Goal: Task Accomplishment & Management: Complete application form

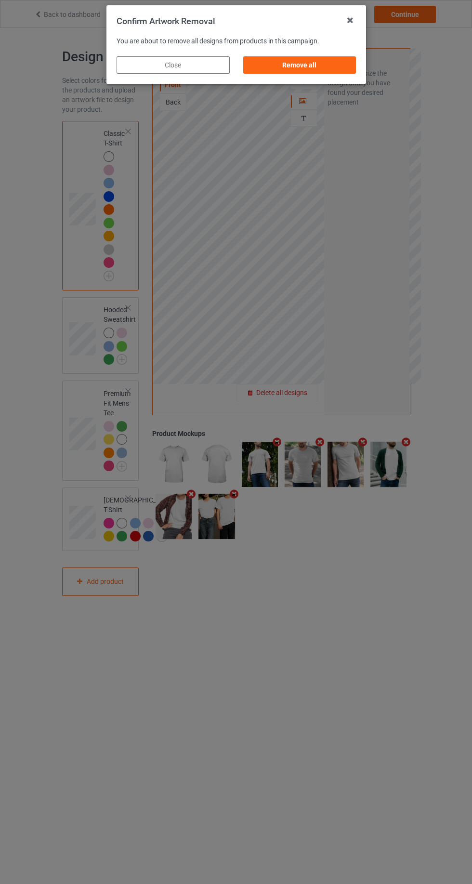
click at [331, 63] on div "Remove all" at bounding box center [299, 64] width 113 height 17
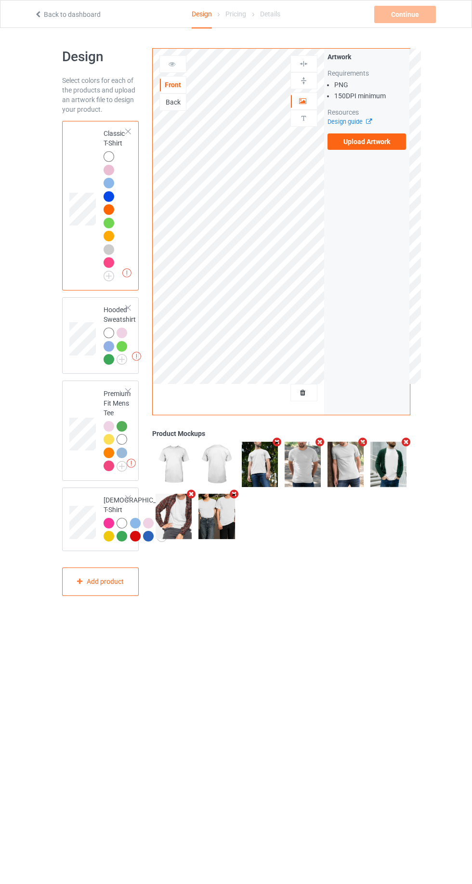
click at [390, 145] on label "Upload Artwork" at bounding box center [366, 141] width 79 height 16
click at [0, 0] on input "Upload Artwork" at bounding box center [0, 0] width 0 height 0
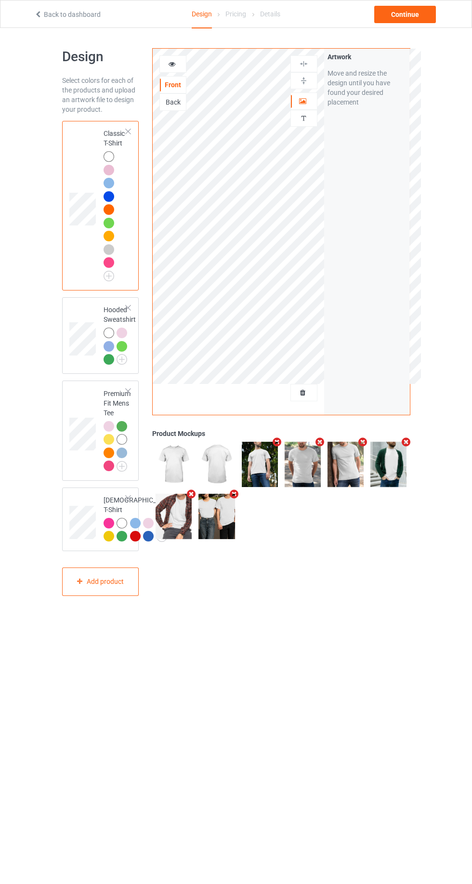
click at [168, 61] on icon at bounding box center [172, 62] width 8 height 7
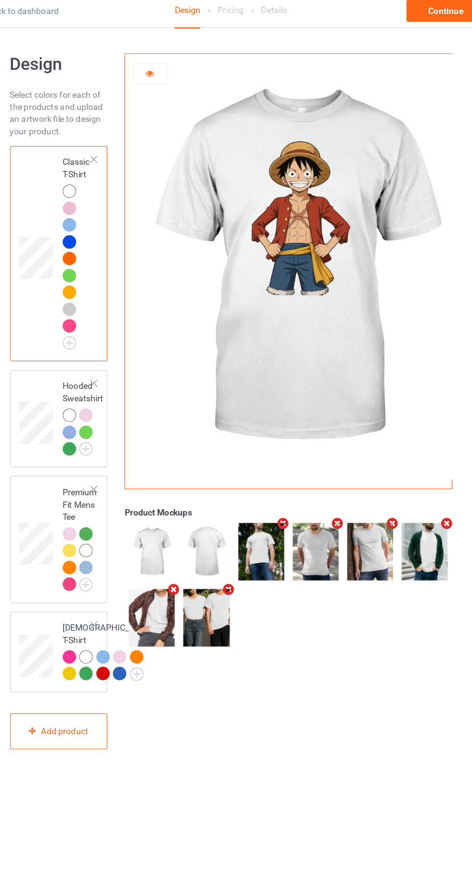
click at [295, 177] on img at bounding box center [287, 216] width 268 height 335
click at [114, 184] on div at bounding box center [109, 183] width 11 height 11
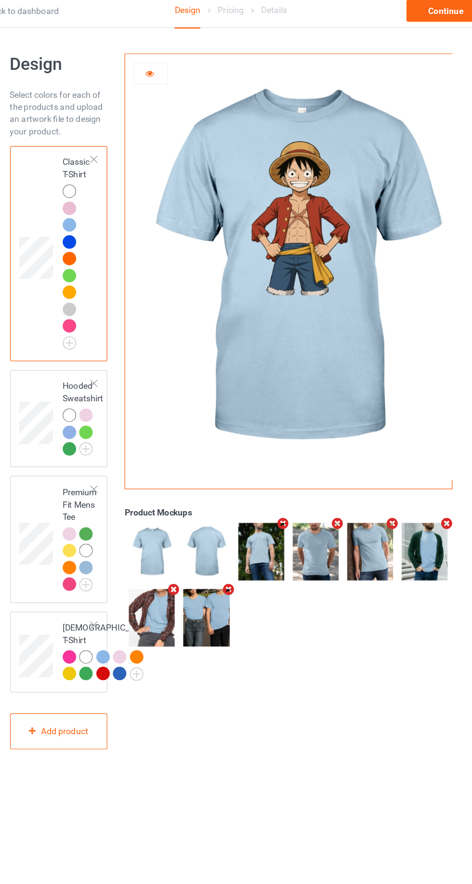
click at [0, 0] on img at bounding box center [0, 0] width 0 height 0
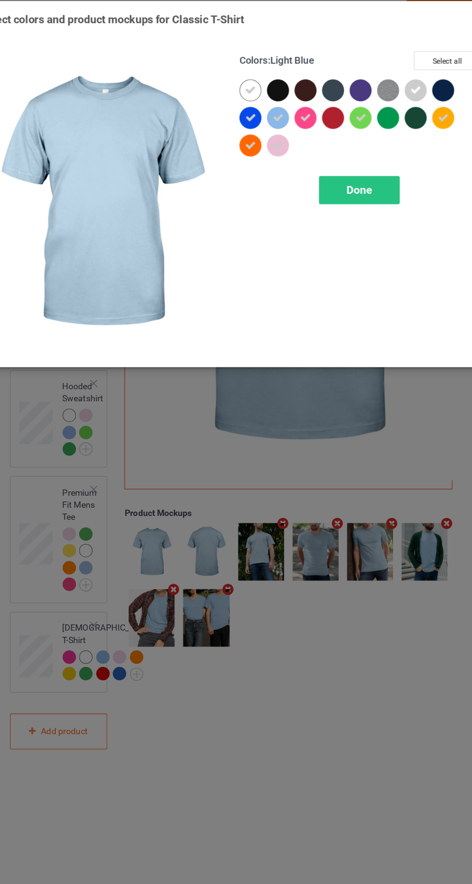
click at [277, 82] on div at bounding box center [272, 76] width 17 height 17
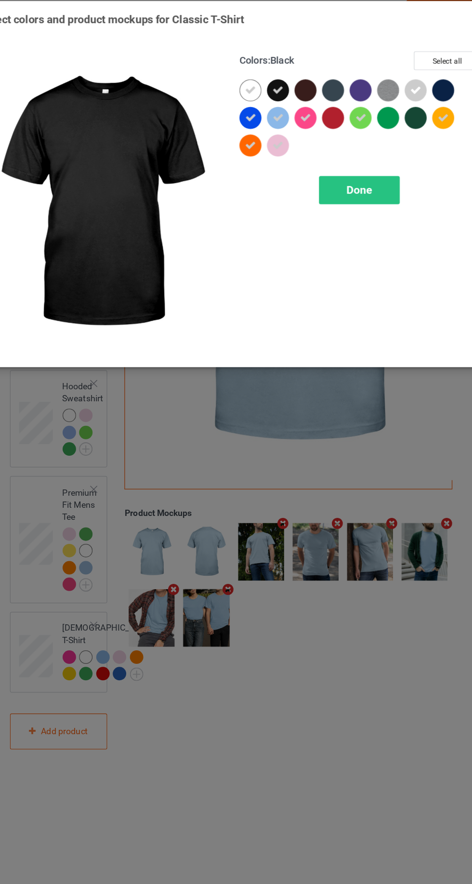
click at [340, 153] on span "Done" at bounding box center [337, 155] width 20 height 10
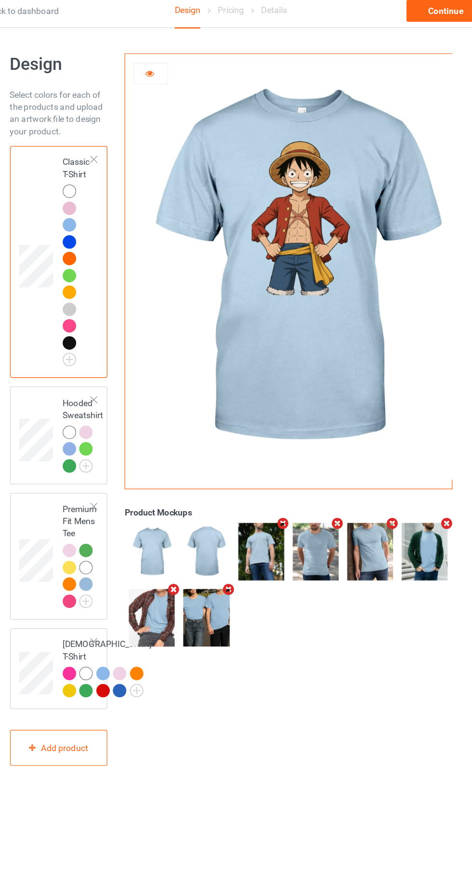
click at [112, 277] on div at bounding box center [109, 276] width 11 height 11
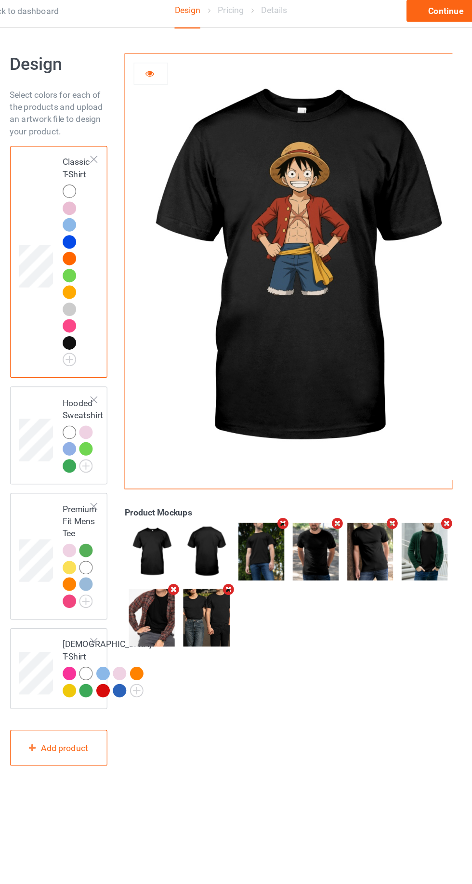
click at [0, 0] on img at bounding box center [0, 0] width 0 height 0
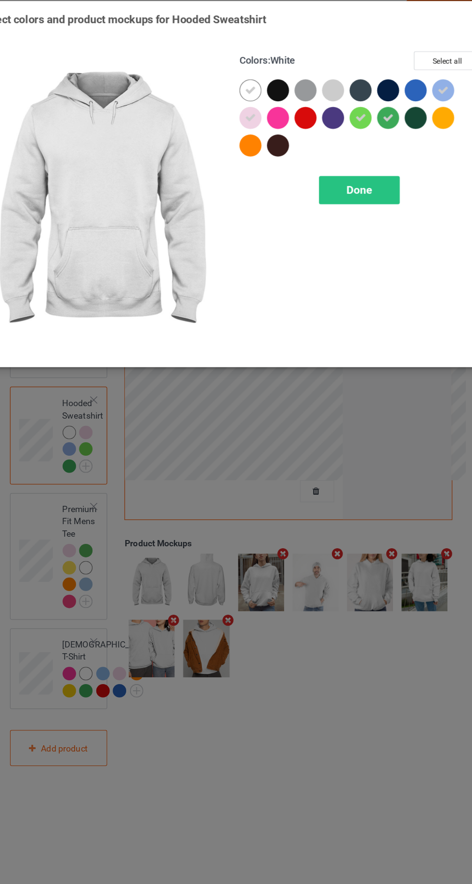
click at [251, 98] on icon at bounding box center [251, 98] width 9 height 9
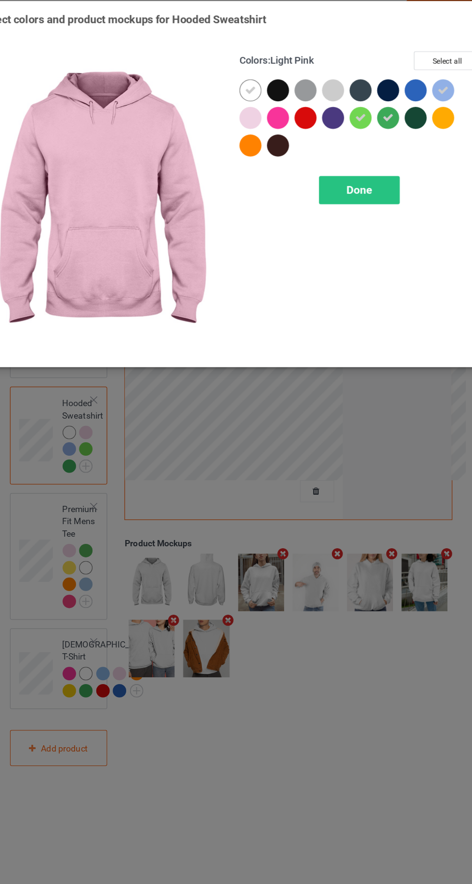
click at [283, 72] on div at bounding box center [275, 79] width 22 height 22
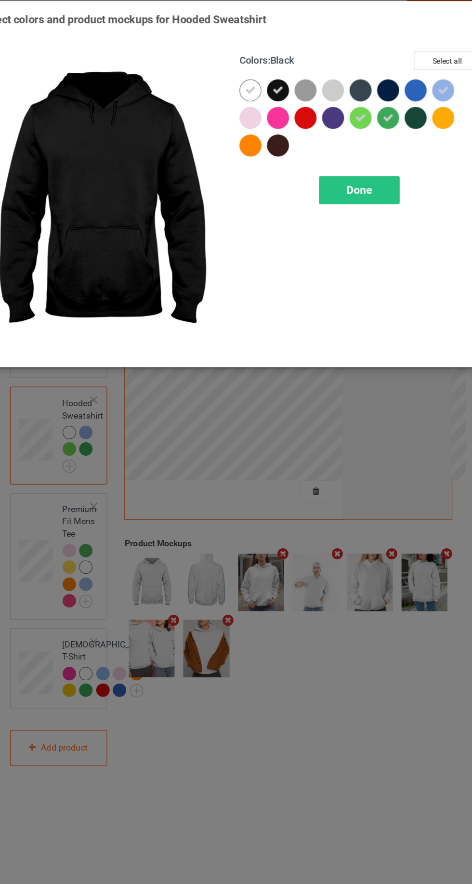
click at [370, 106] on div at bounding box center [362, 101] width 22 height 22
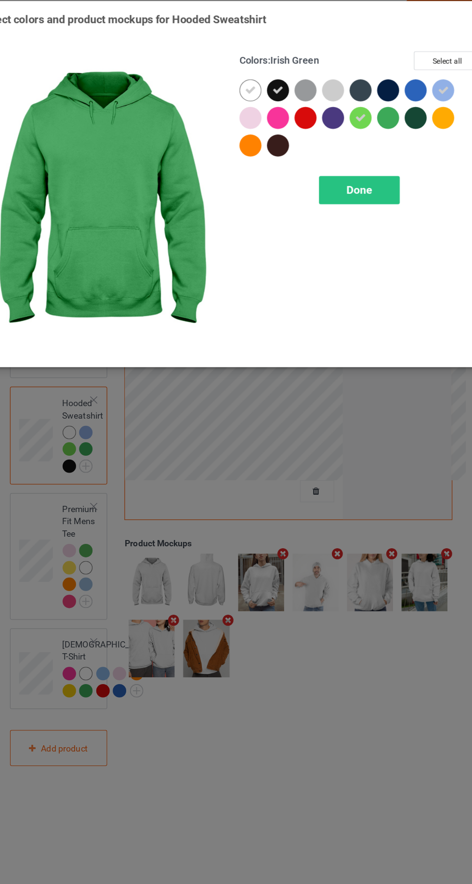
click at [392, 83] on div at bounding box center [384, 79] width 22 height 22
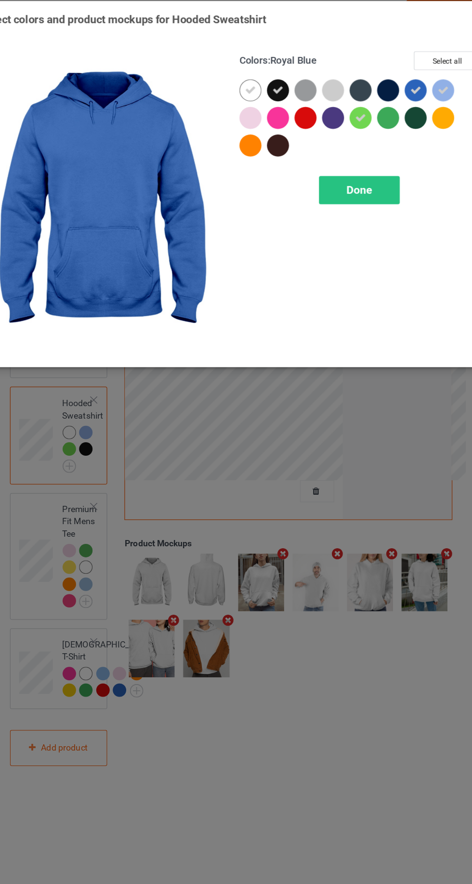
click at [382, 79] on icon at bounding box center [381, 77] width 9 height 9
click at [408, 84] on div at bounding box center [405, 79] width 22 height 22
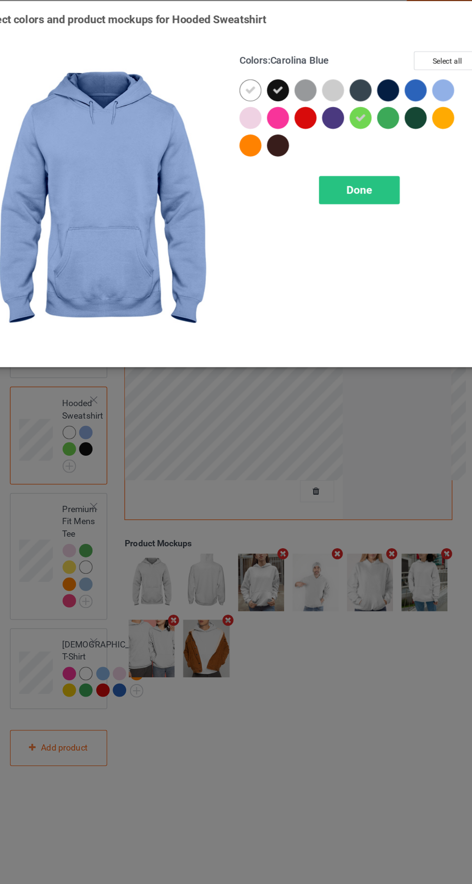
click at [350, 147] on div "Done" at bounding box center [337, 155] width 64 height 22
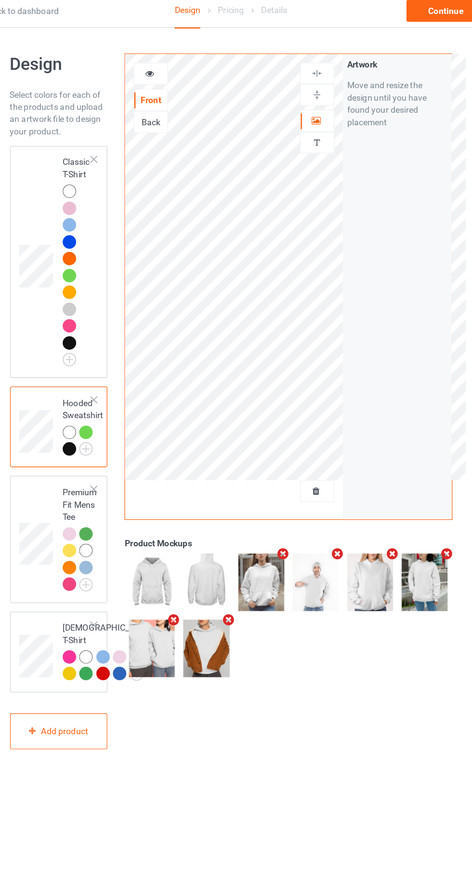
click at [0, 0] on img at bounding box center [0, 0] width 0 height 0
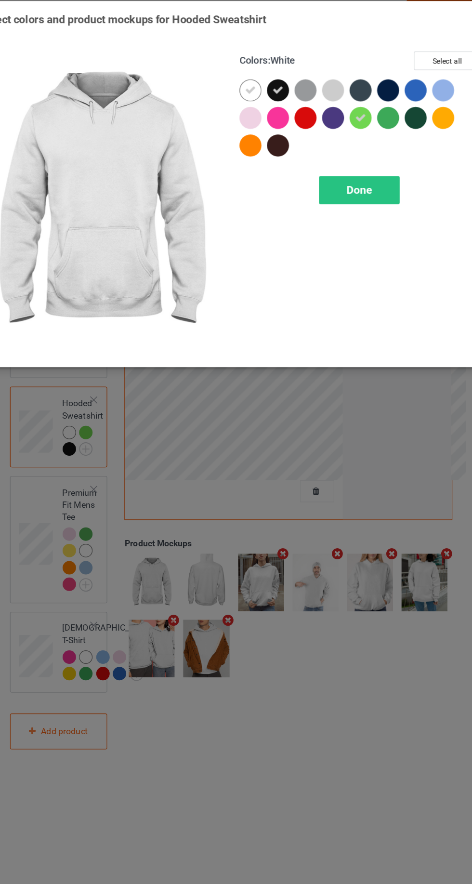
click at [345, 104] on div at bounding box center [340, 101] width 22 height 22
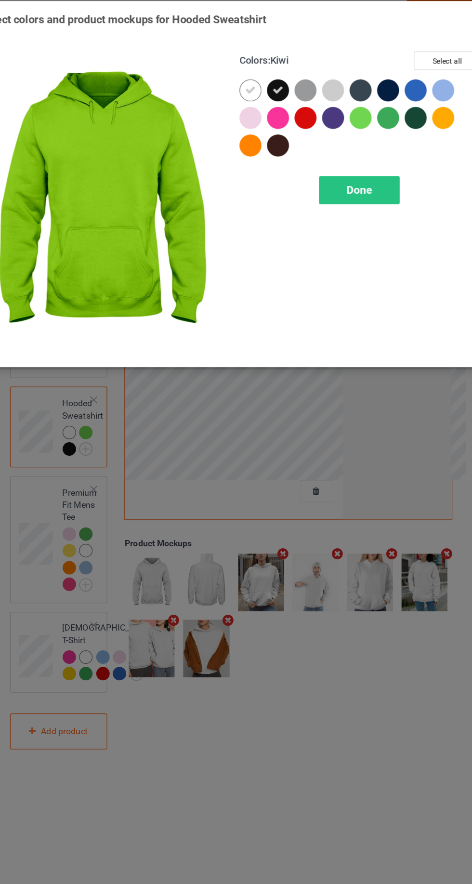
click at [351, 150] on div "Done" at bounding box center [337, 155] width 64 height 22
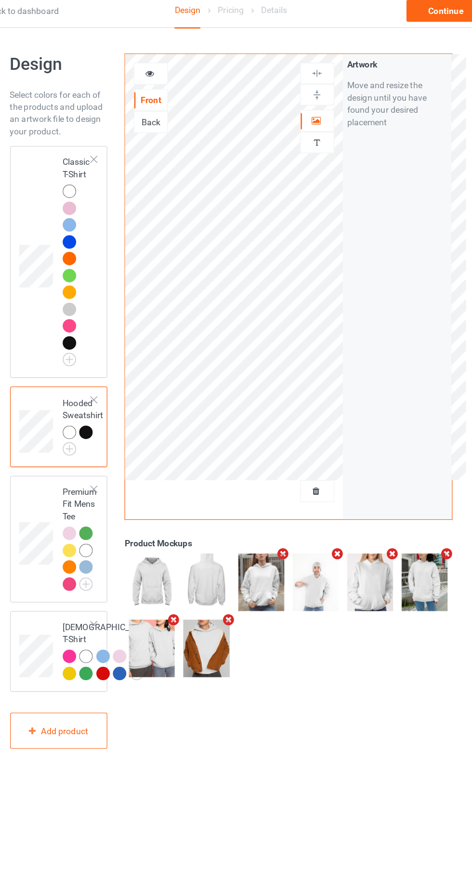
click at [0, 0] on img at bounding box center [0, 0] width 0 height 0
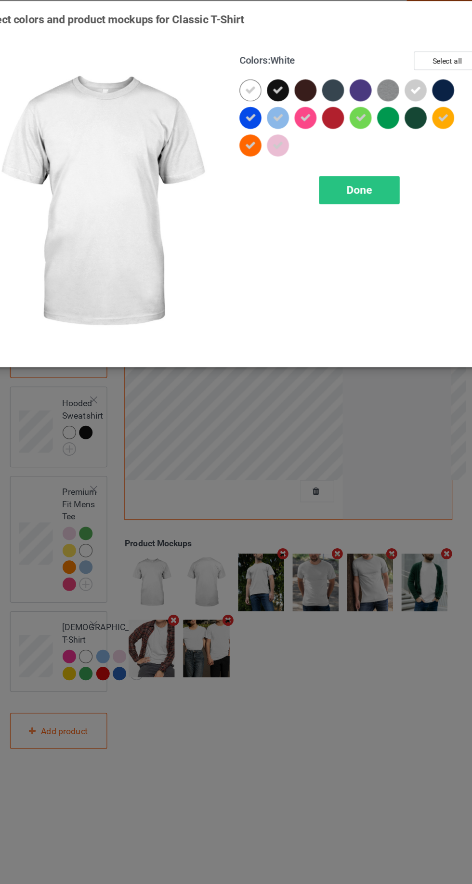
click at [361, 81] on img at bounding box center [359, 76] width 17 height 17
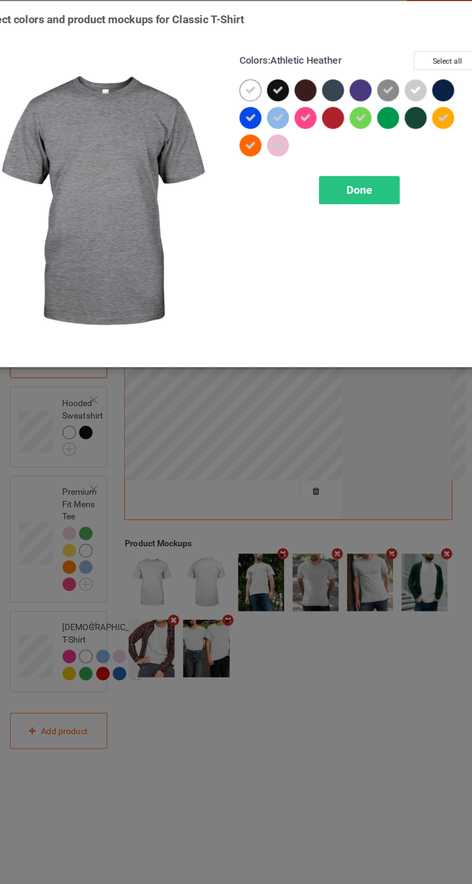
click at [341, 83] on div at bounding box center [337, 76] width 17 height 17
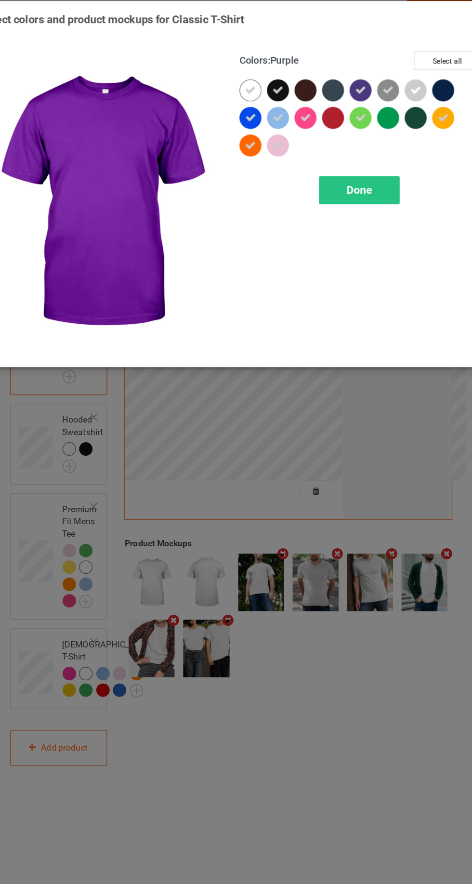
click at [315, 76] on div at bounding box center [316, 76] width 17 height 17
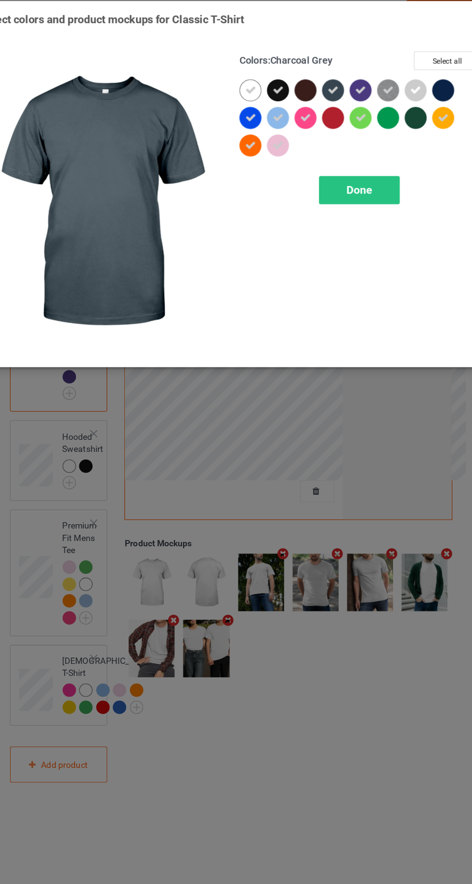
click at [299, 79] on div at bounding box center [294, 76] width 17 height 17
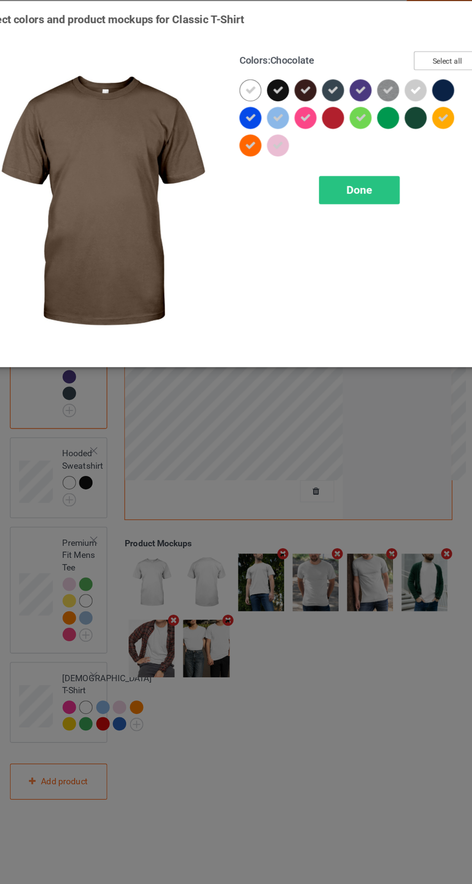
click at [408, 53] on button "Select all" at bounding box center [406, 53] width 52 height 15
click at [350, 164] on div "Done" at bounding box center [337, 155] width 64 height 22
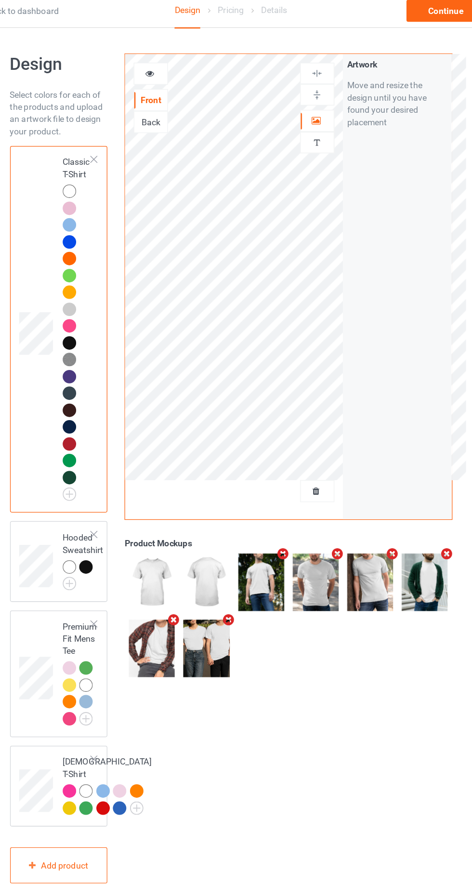
click at [116, 373] on div at bounding box center [110, 369] width 13 height 13
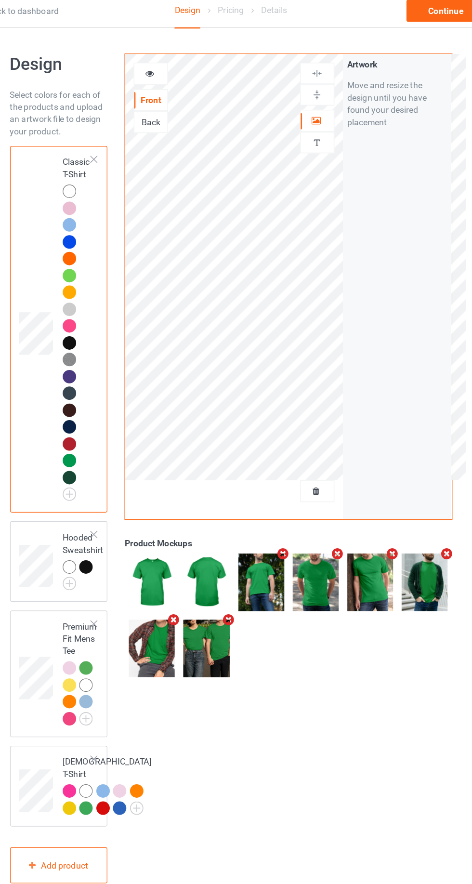
click at [172, 64] on icon at bounding box center [172, 62] width 8 height 7
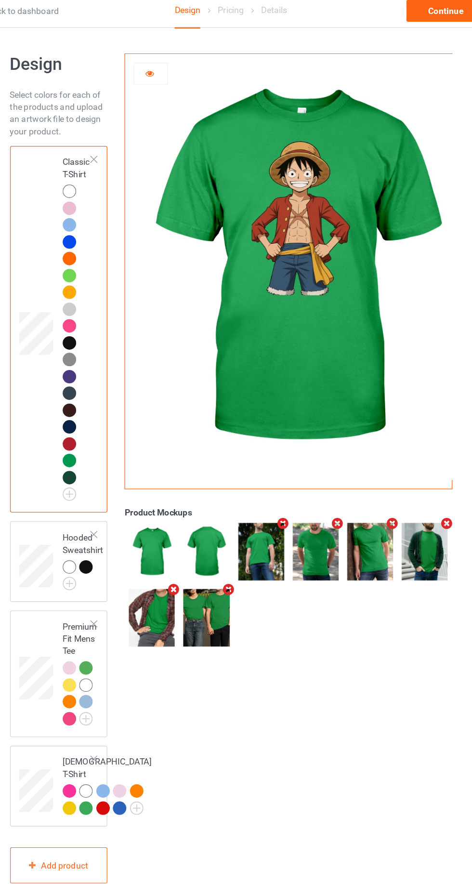
click at [0, 0] on img at bounding box center [0, 0] width 0 height 0
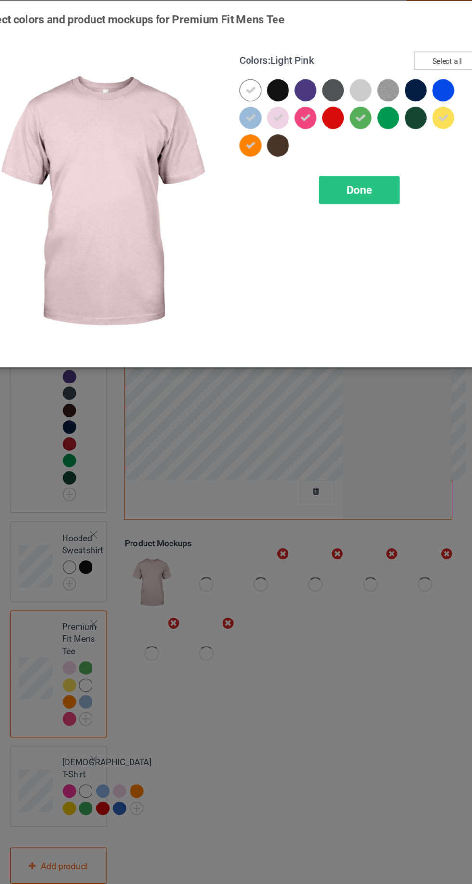
click at [414, 58] on button "Select all" at bounding box center [406, 53] width 52 height 15
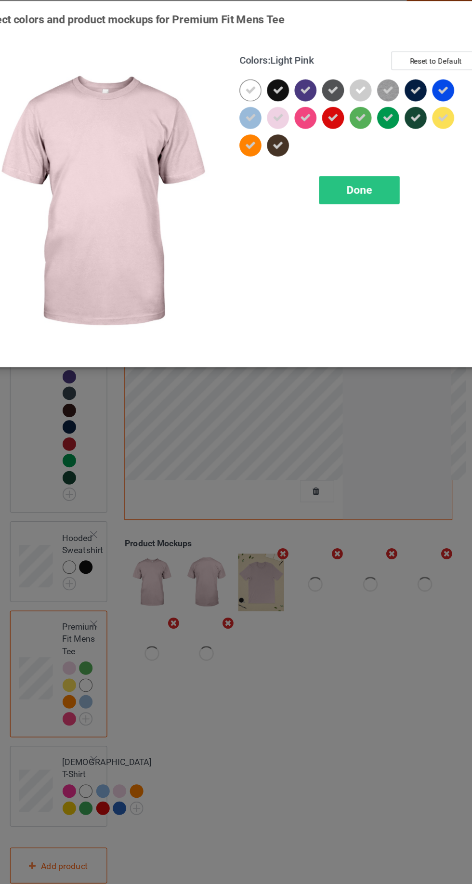
click at [351, 162] on div "Done" at bounding box center [337, 155] width 64 height 22
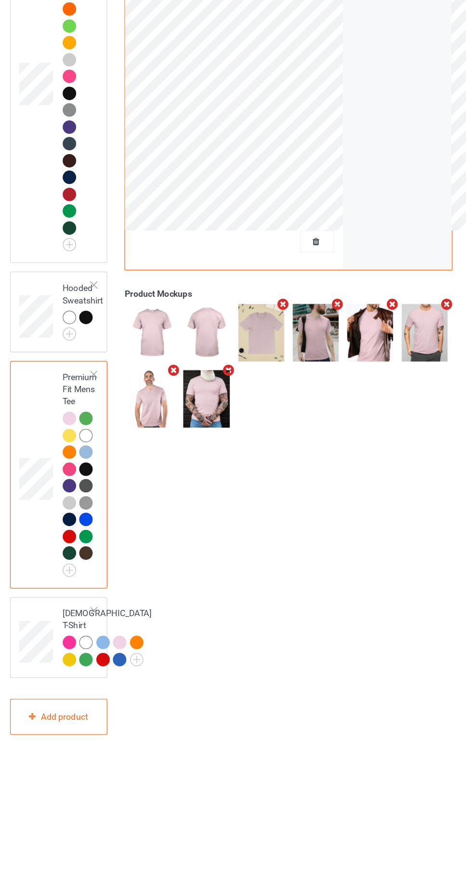
click at [0, 0] on img at bounding box center [0, 0] width 0 height 0
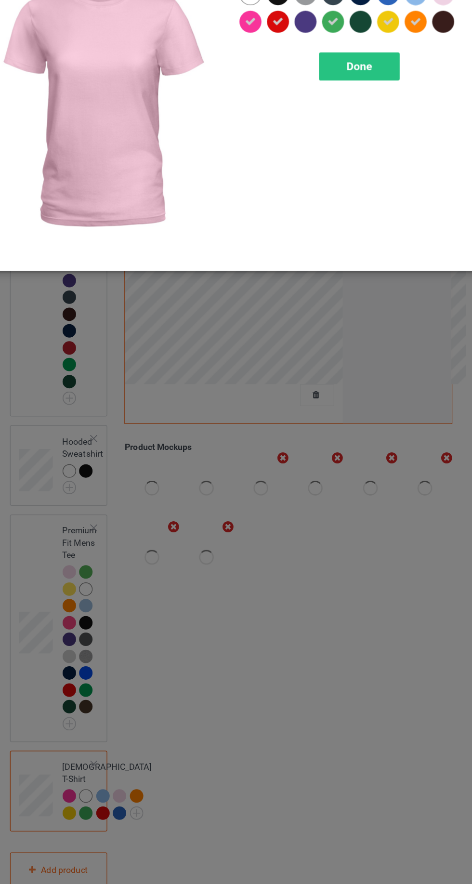
scroll to position [14, 0]
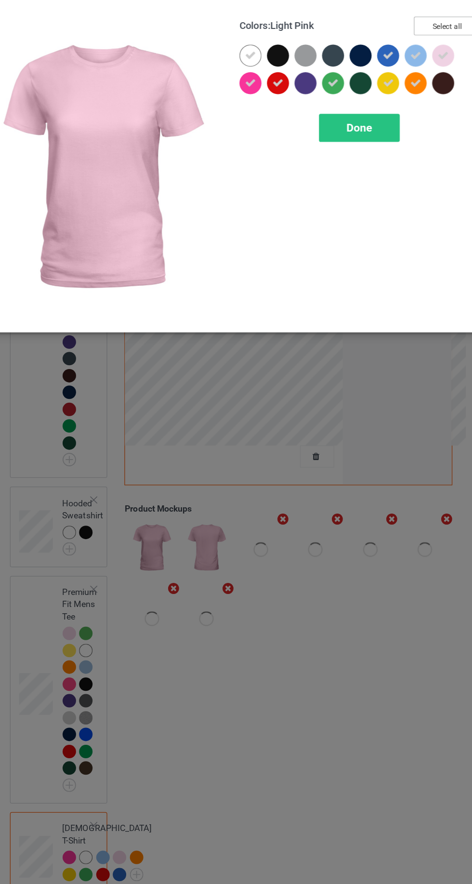
click at [402, 54] on button "Select all" at bounding box center [406, 53] width 52 height 15
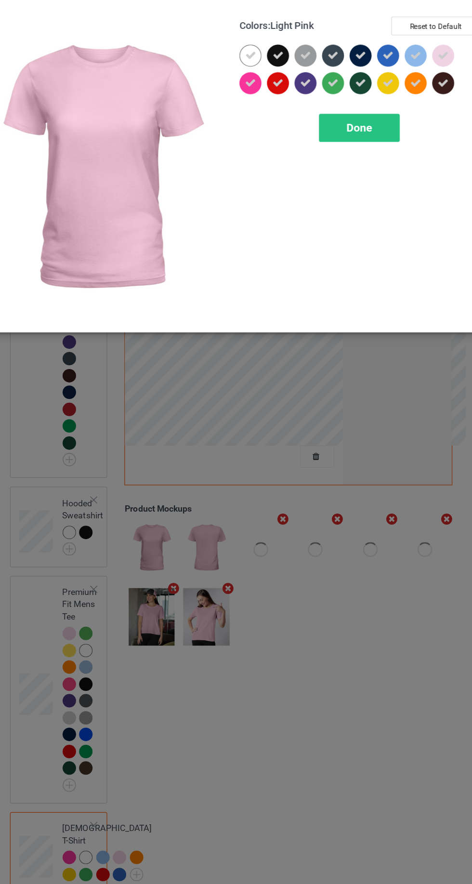
click at [349, 137] on div "Done" at bounding box center [337, 134] width 64 height 22
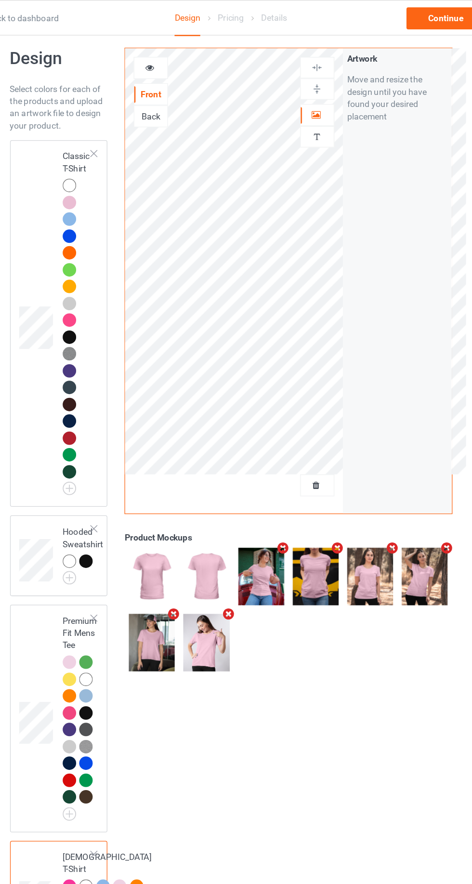
scroll to position [11, 0]
click at [108, 204] on div at bounding box center [110, 200] width 13 height 13
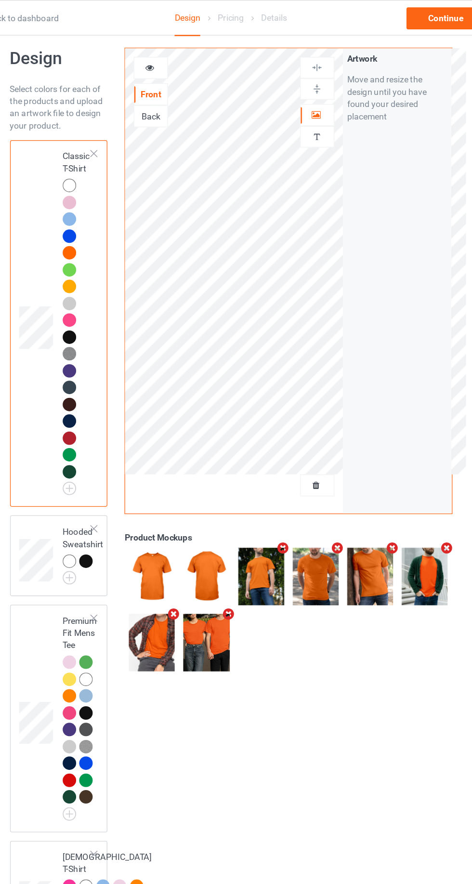
click at [177, 58] on div at bounding box center [172, 53] width 27 height 17
click at [174, 49] on icon at bounding box center [172, 52] width 8 height 7
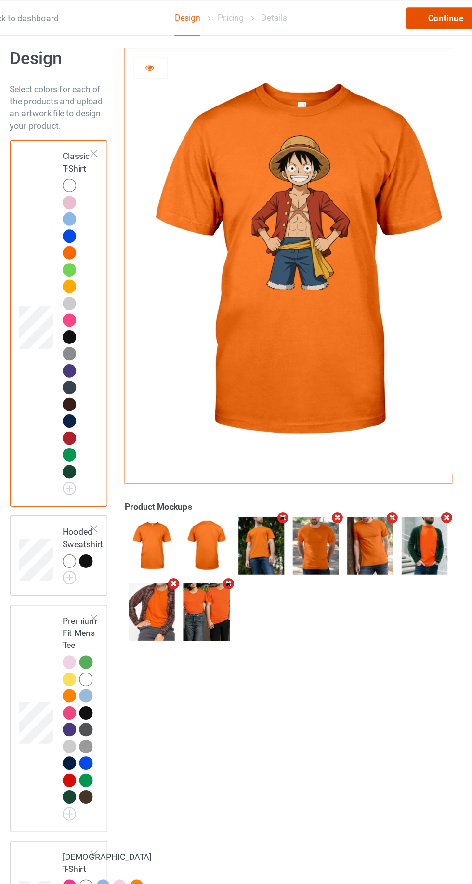
click at [406, 12] on div "Continue" at bounding box center [405, 14] width 62 height 17
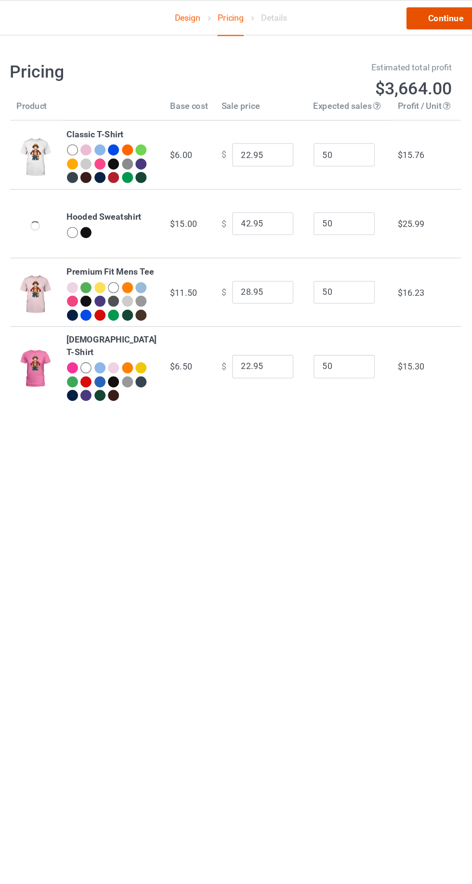
click at [399, 13] on link "Continue" at bounding box center [405, 14] width 62 height 17
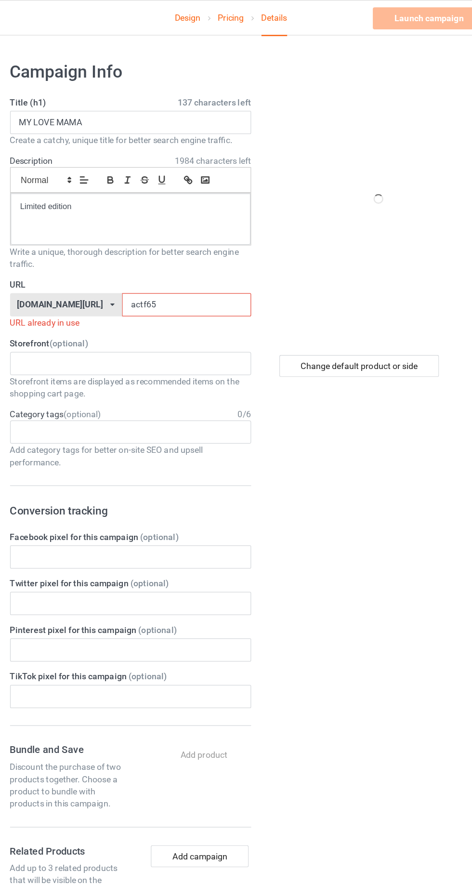
click at [215, 239] on input "actf65" at bounding box center [201, 240] width 102 height 18
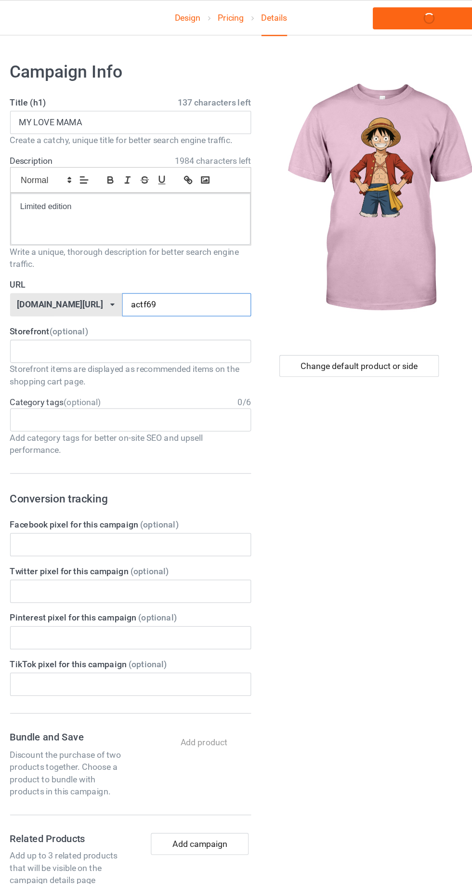
type input "actf69"
click at [186, 93] on input "MY LOVE MAMA" at bounding box center [157, 96] width 190 height 18
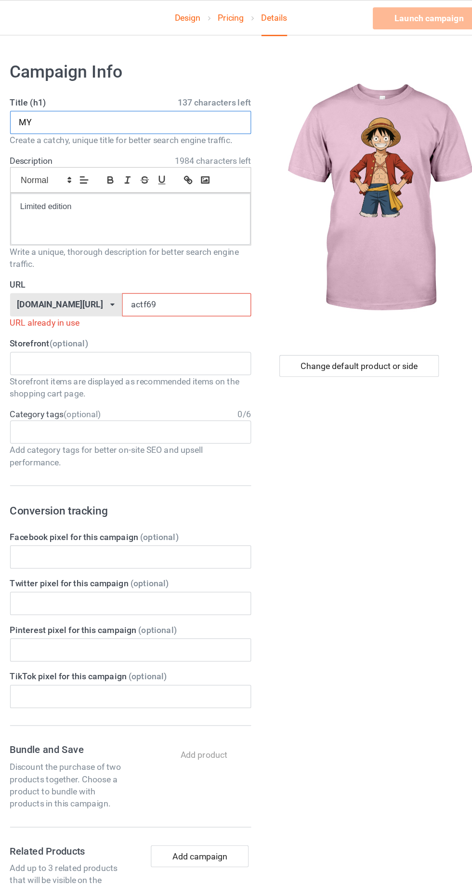
type input "M"
type input "LO-FI"
click at [211, 237] on input "actf69" at bounding box center [201, 240] width 102 height 18
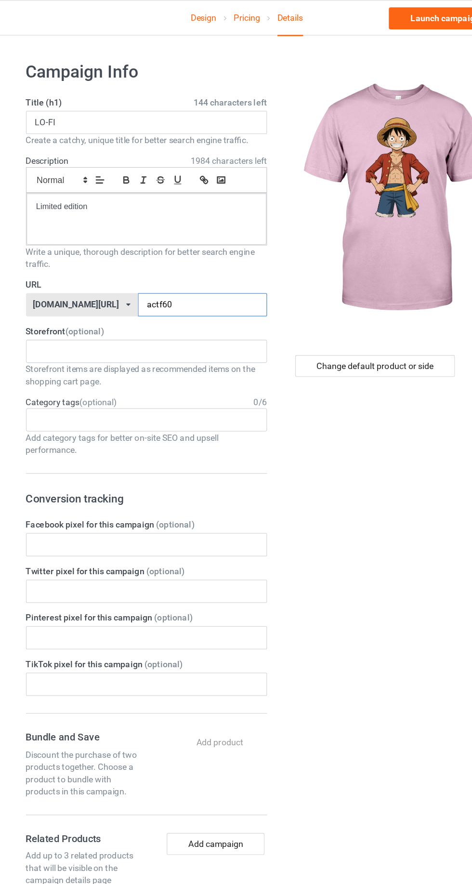
type input "actf60"
click at [348, 287] on div "Change default product or side" at bounding box center [337, 287] width 126 height 17
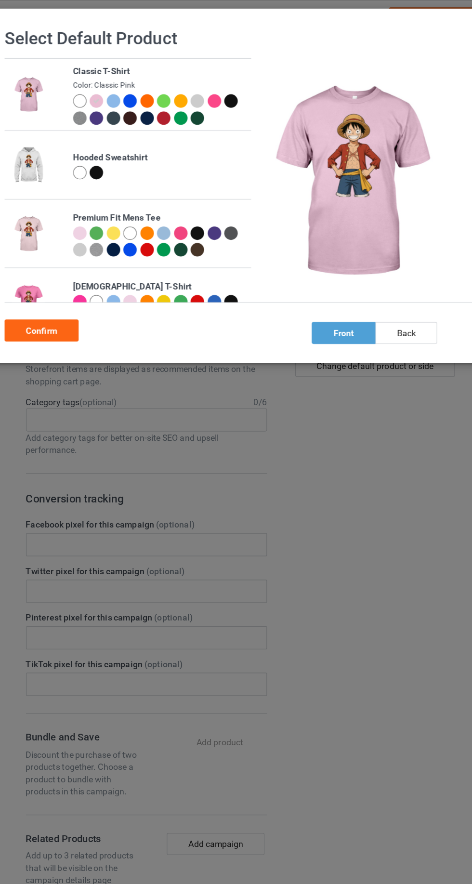
click at [223, 80] on div at bounding box center [223, 79] width 11 height 11
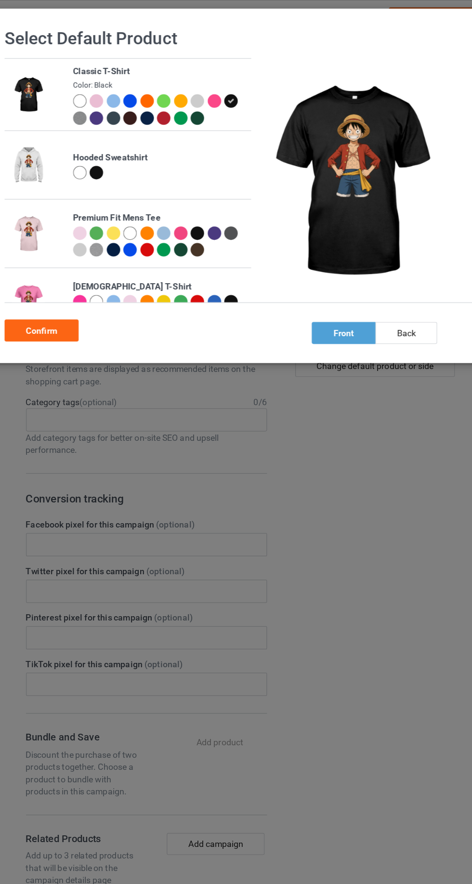
click at [103, 81] on div at bounding box center [104, 79] width 11 height 11
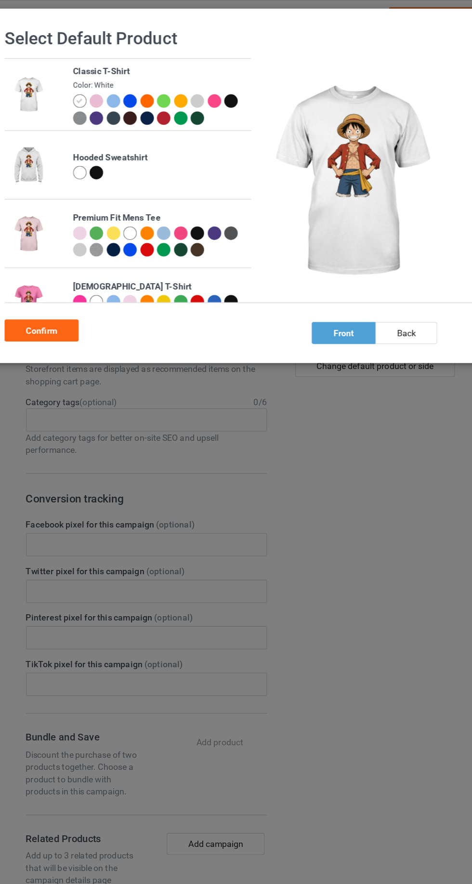
click at [183, 84] on div at bounding box center [184, 79] width 11 height 11
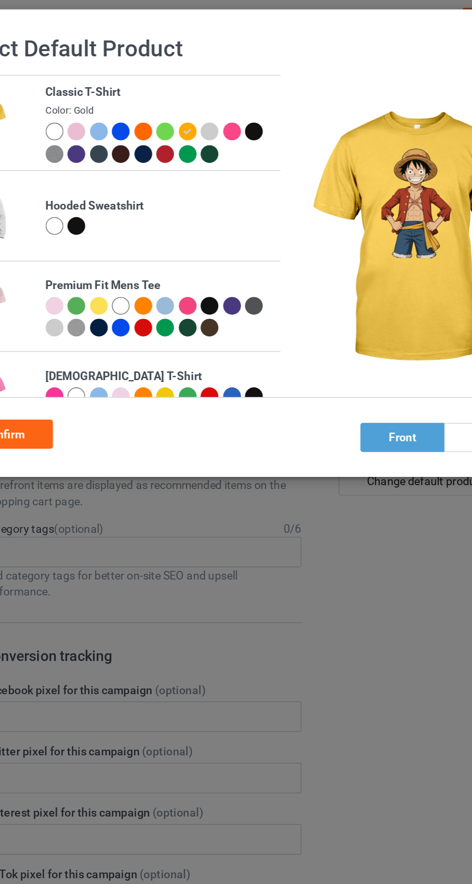
click at [211, 82] on div at bounding box center [210, 79] width 11 height 11
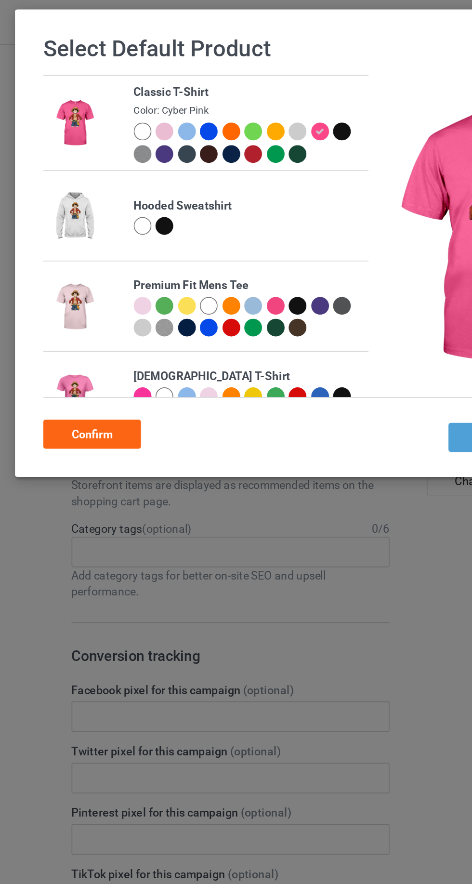
click at [130, 83] on div at bounding box center [131, 79] width 11 height 11
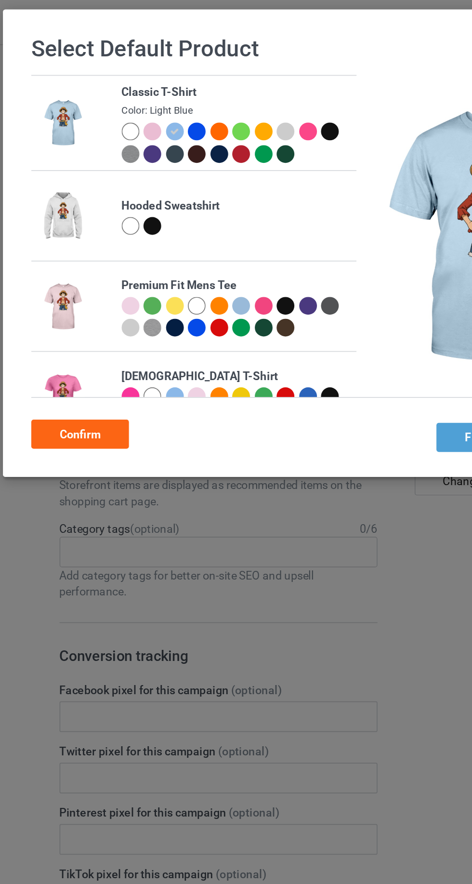
click at [118, 78] on div at bounding box center [117, 79] width 11 height 11
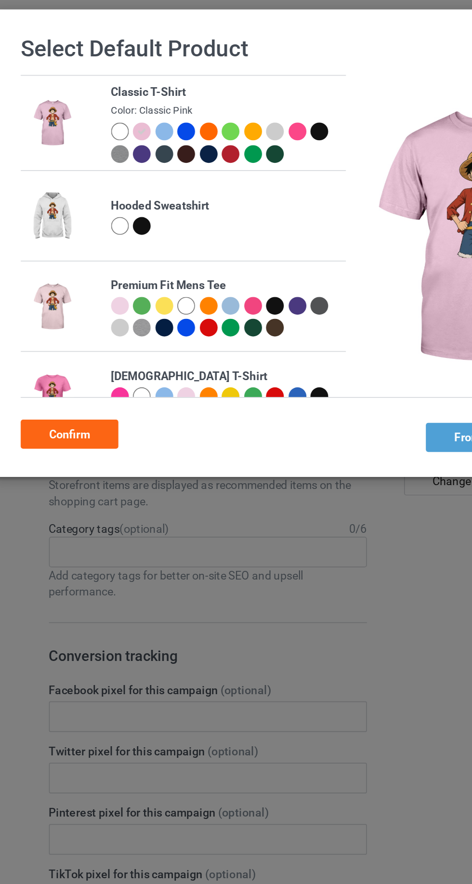
click at [195, 92] on div at bounding box center [197, 93] width 11 height 11
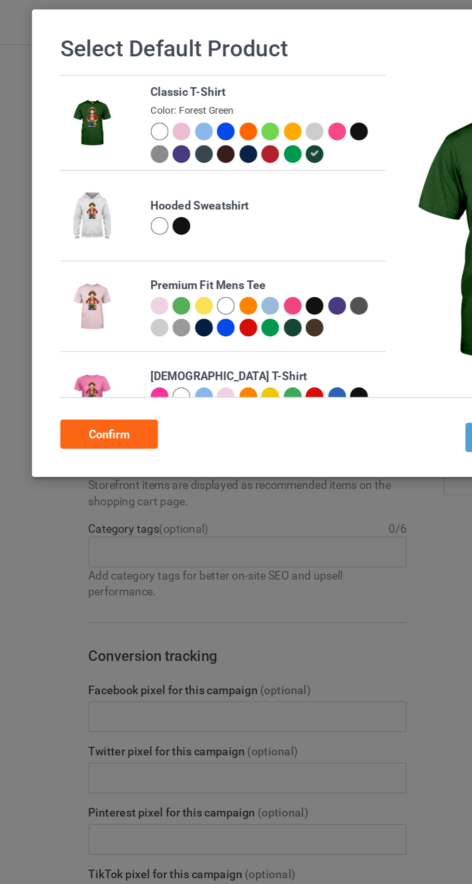
click at [104, 76] on div at bounding box center [104, 79] width 11 height 11
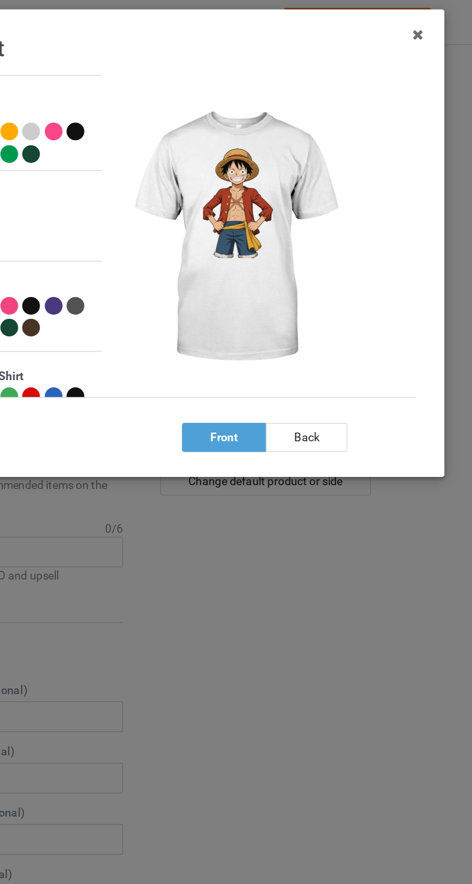
click at [427, 22] on icon at bounding box center [427, 21] width 15 height 15
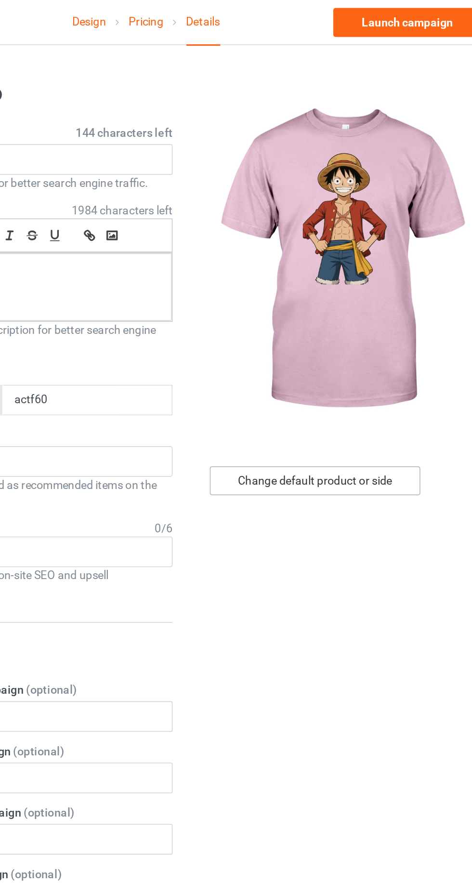
click at [322, 285] on div "Change default product or side" at bounding box center [337, 287] width 126 height 17
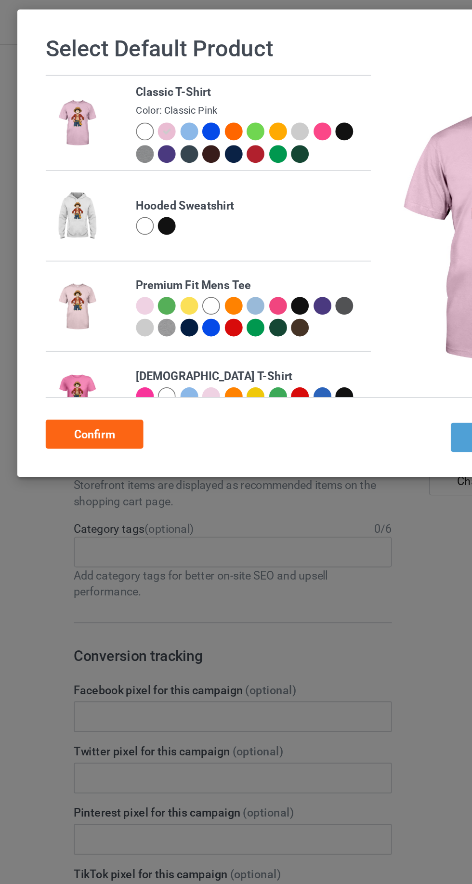
click at [101, 80] on div at bounding box center [104, 79] width 11 height 11
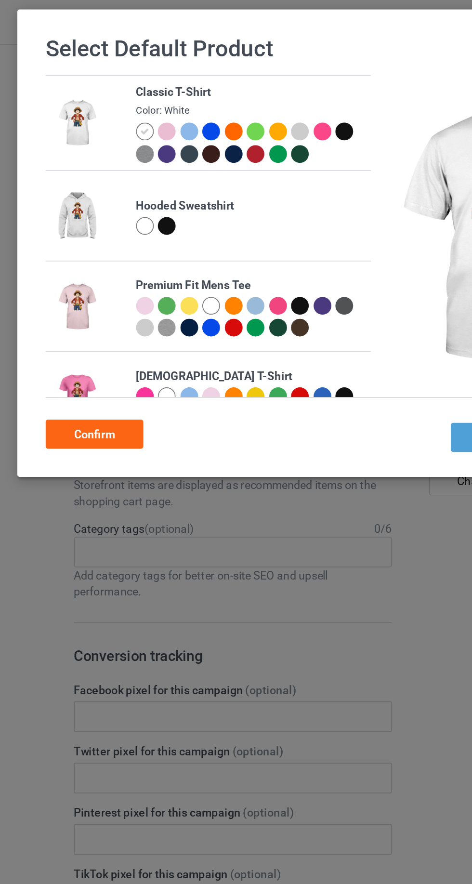
click at [88, 256] on div "Confirm" at bounding box center [74, 259] width 58 height 17
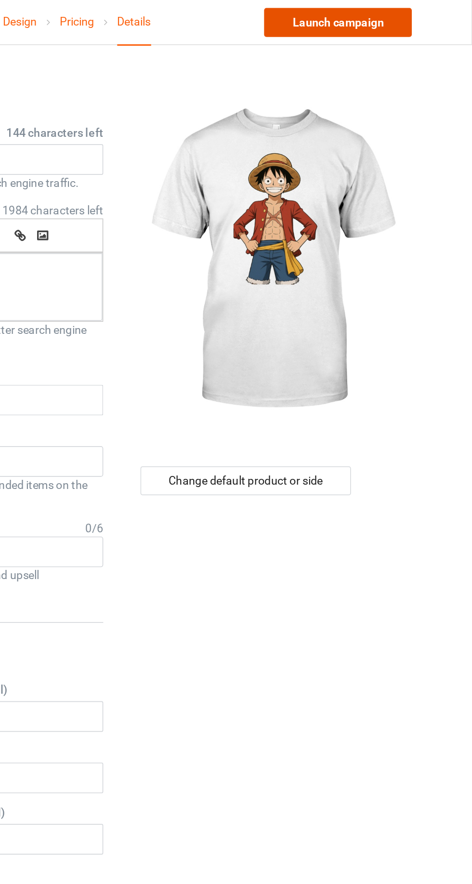
click at [420, 11] on link "Launch campaign" at bounding box center [392, 14] width 88 height 17
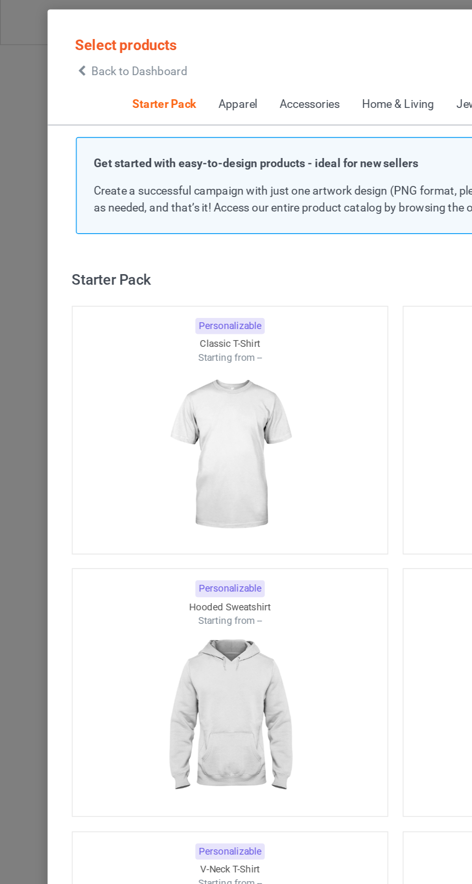
scroll to position [12, 0]
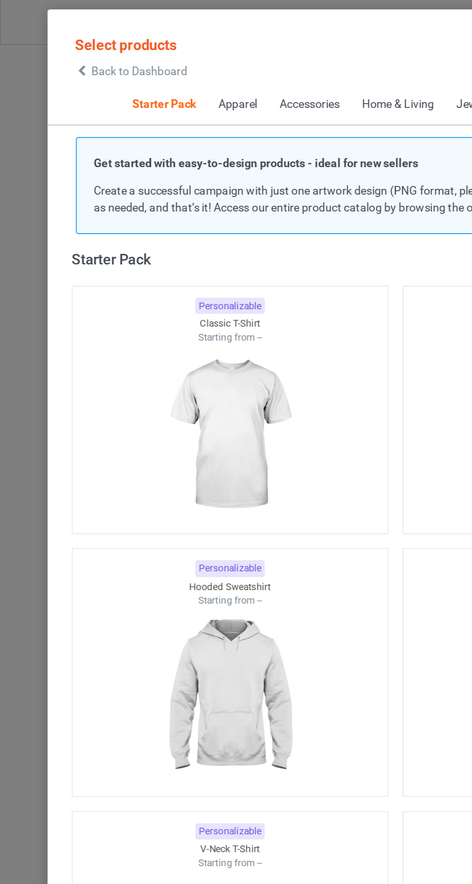
click at [49, 43] on icon at bounding box center [49, 43] width 8 height 7
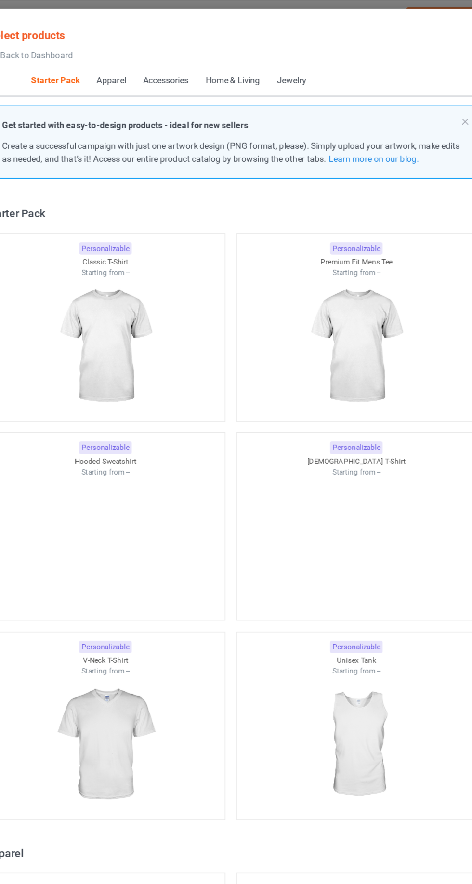
scroll to position [12, 0]
